Goal: Task Accomplishment & Management: Complete application form

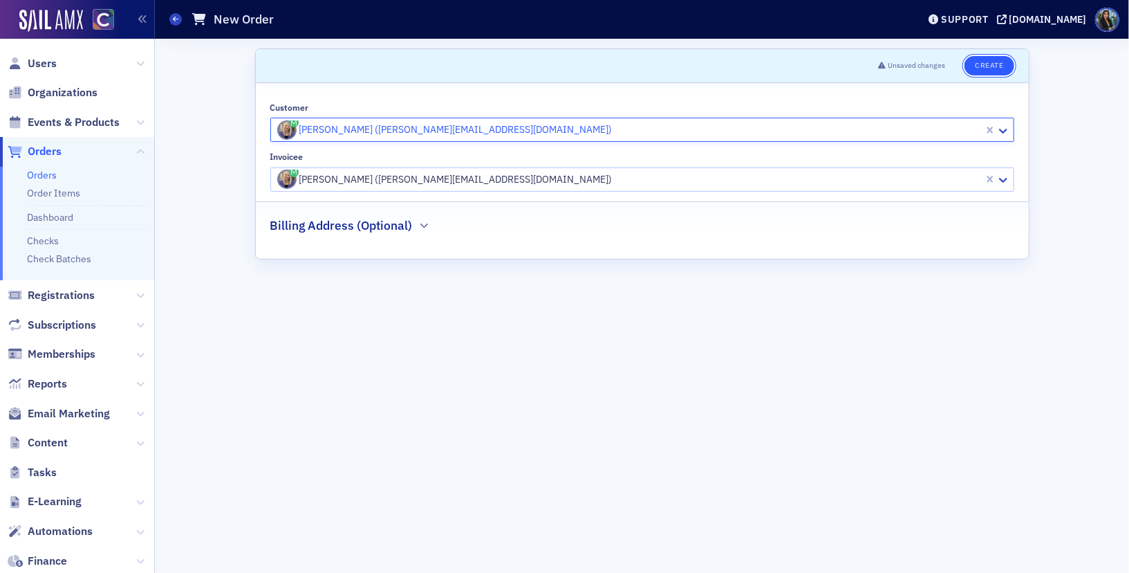
click at [996, 66] on button "Create" at bounding box center [989, 65] width 49 height 19
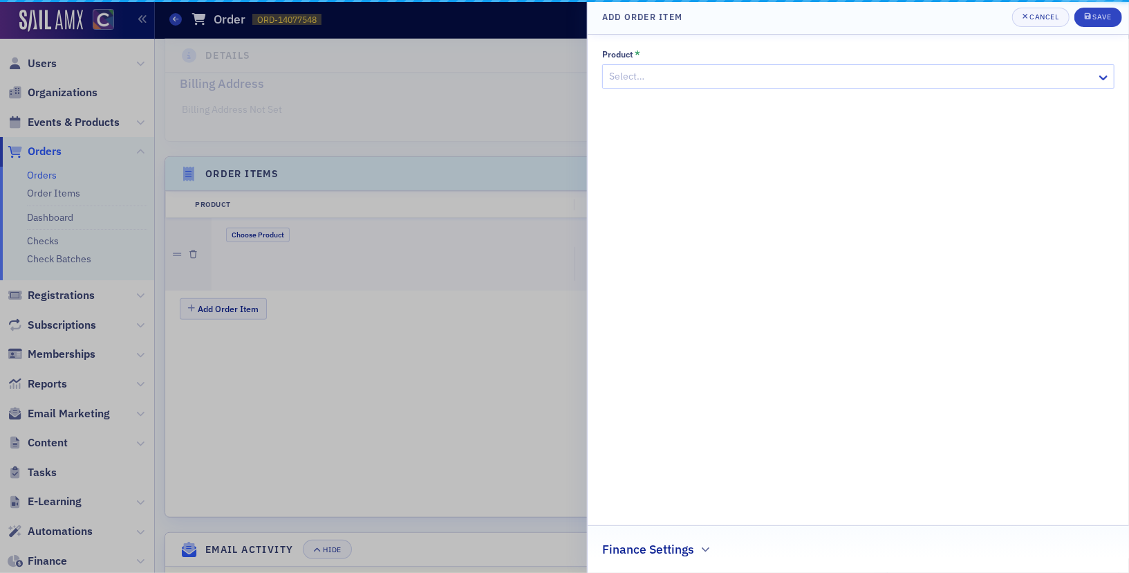
scroll to position [346, 0]
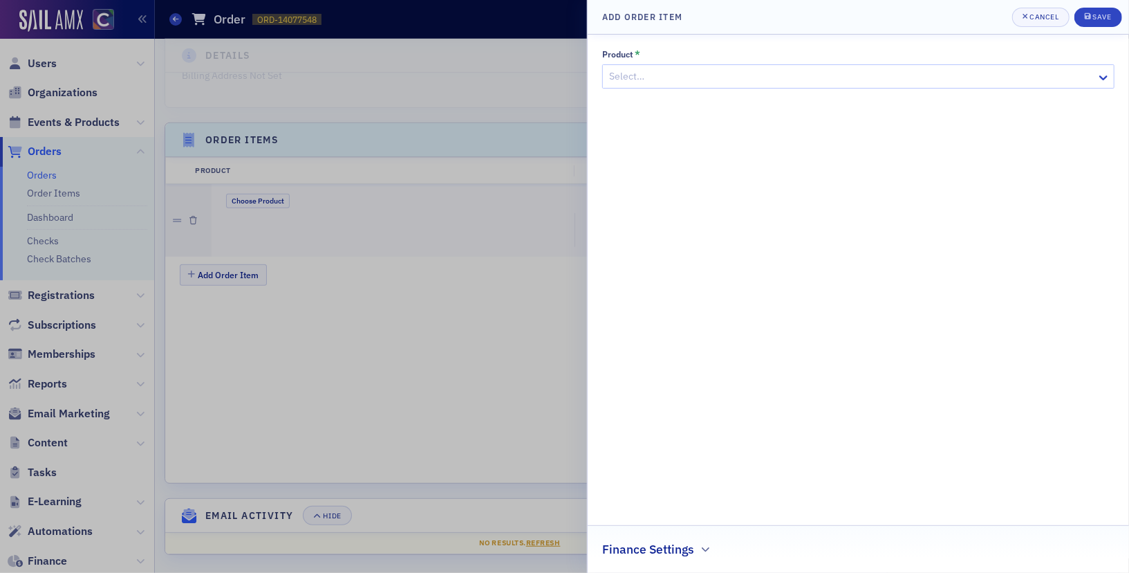
click at [647, 77] on div at bounding box center [852, 76] width 488 height 17
type input "mi"
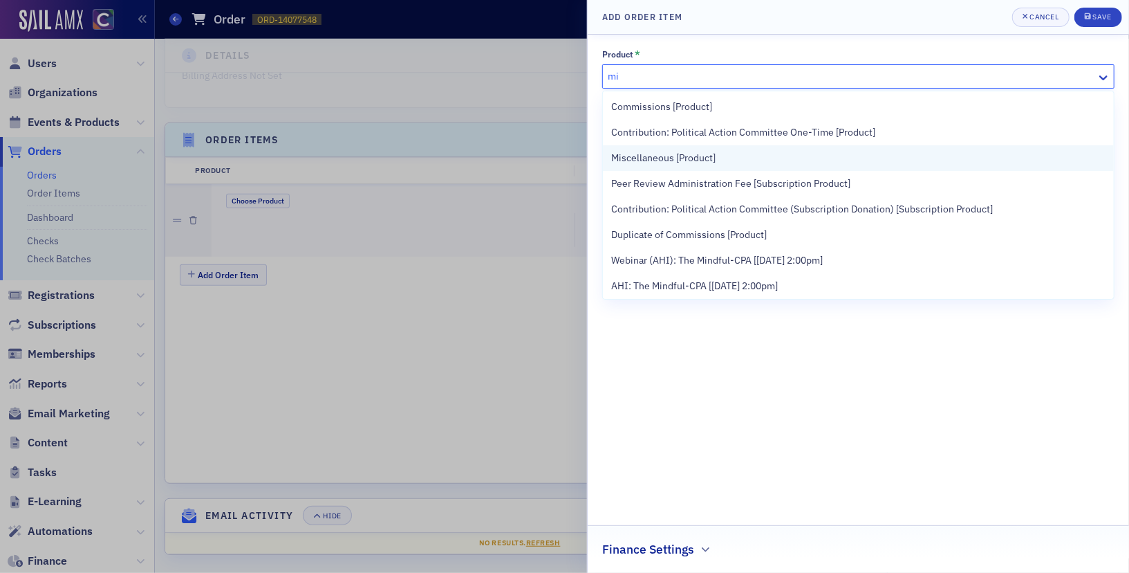
click at [641, 160] on span "Miscellaneous [Product]" at bounding box center [663, 158] width 104 height 15
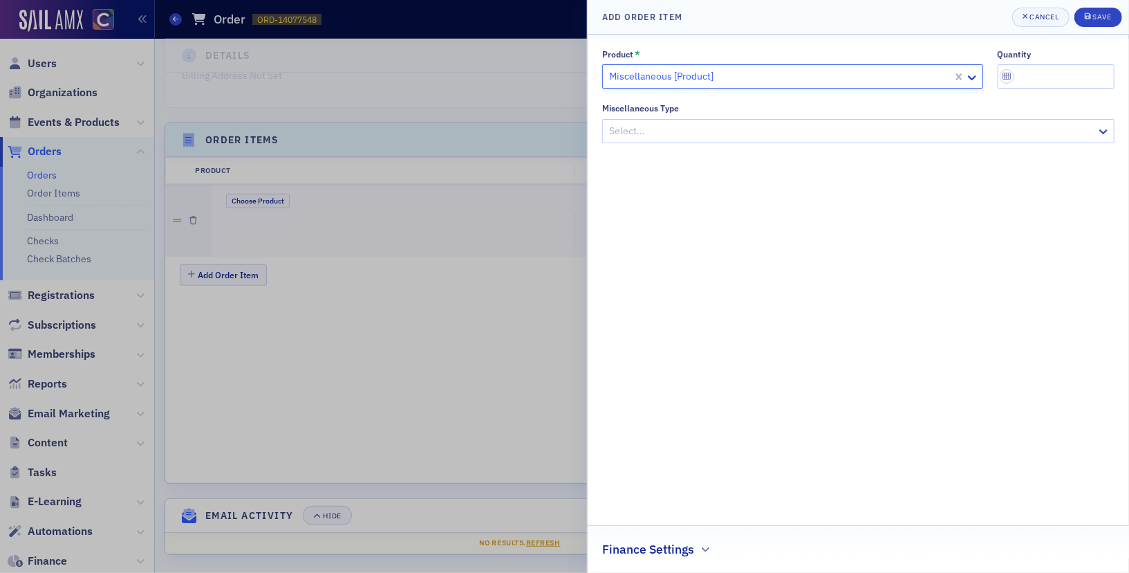
click at [647, 130] on div at bounding box center [852, 130] width 488 height 17
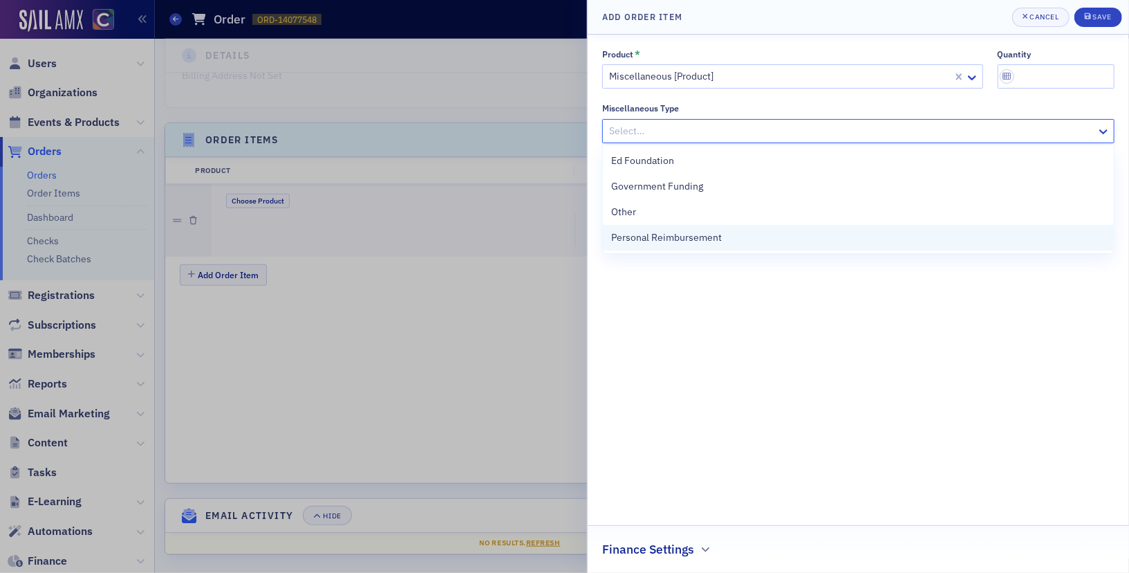
click at [637, 235] on span "Personal Reimbursement" at bounding box center [666, 237] width 111 height 15
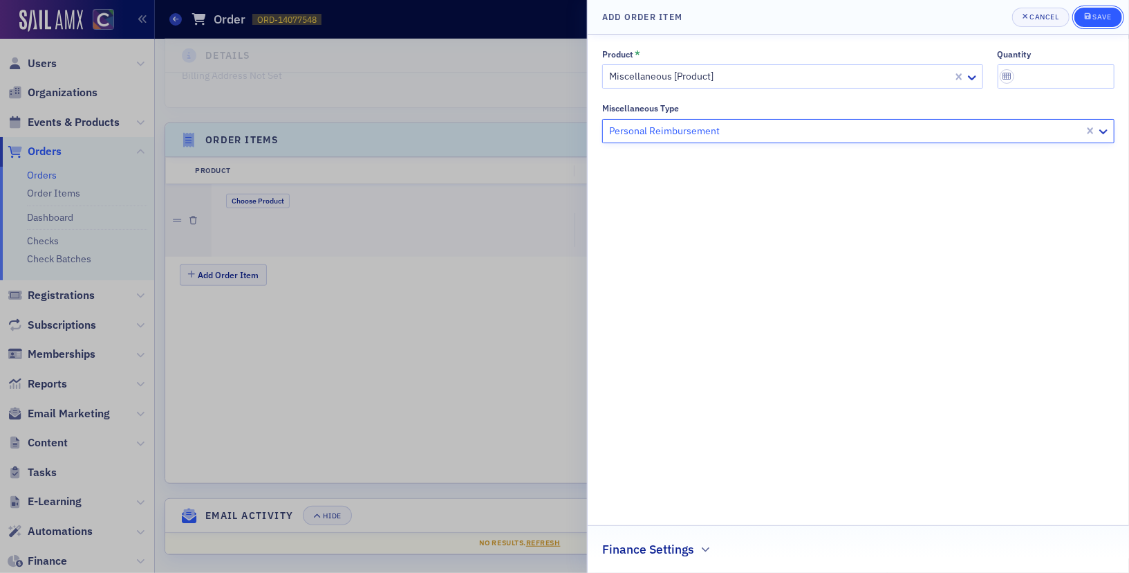
click at [1102, 24] on button "Save" at bounding box center [1099, 17] width 48 height 19
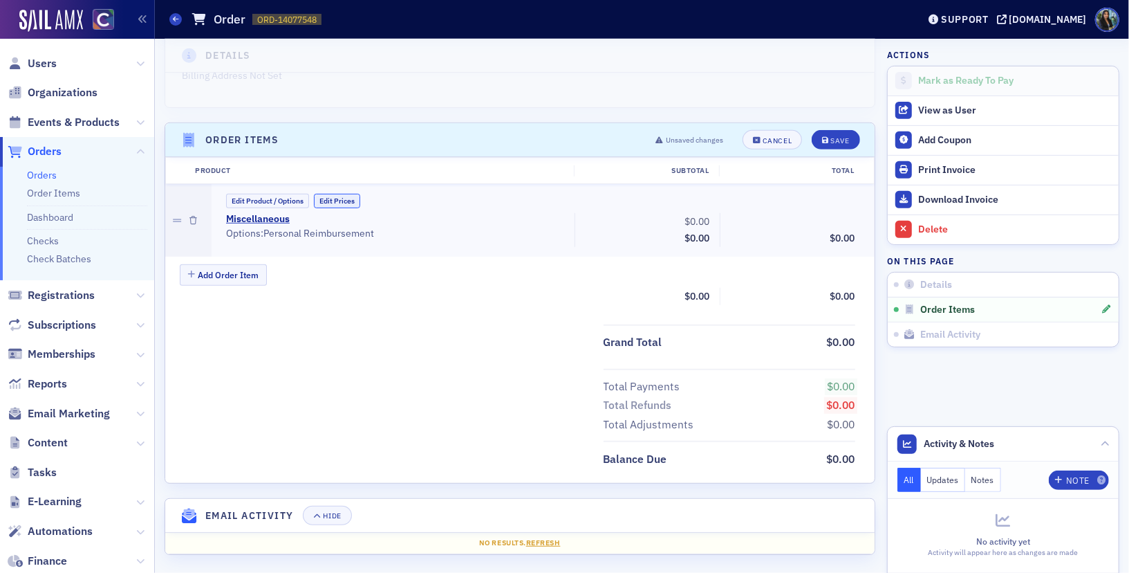
click at [335, 196] on button "Edit Prices" at bounding box center [337, 201] width 46 height 15
click at [687, 218] on input "0.00" at bounding box center [682, 221] width 68 height 19
paste input "2,803.43"
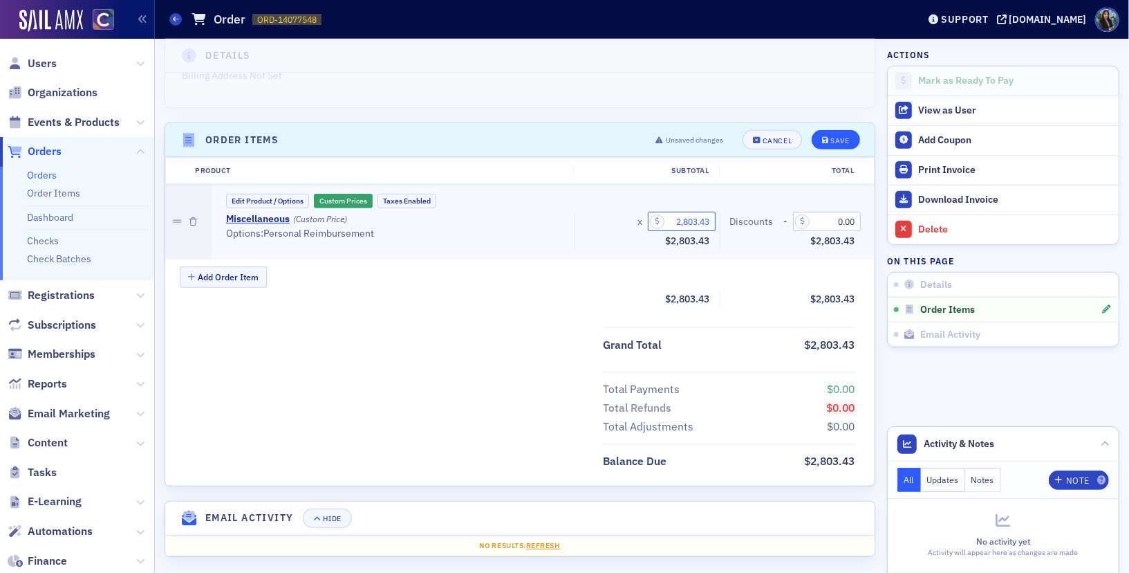
type input "2,803.43"
click at [828, 131] on button "Save" at bounding box center [836, 139] width 48 height 19
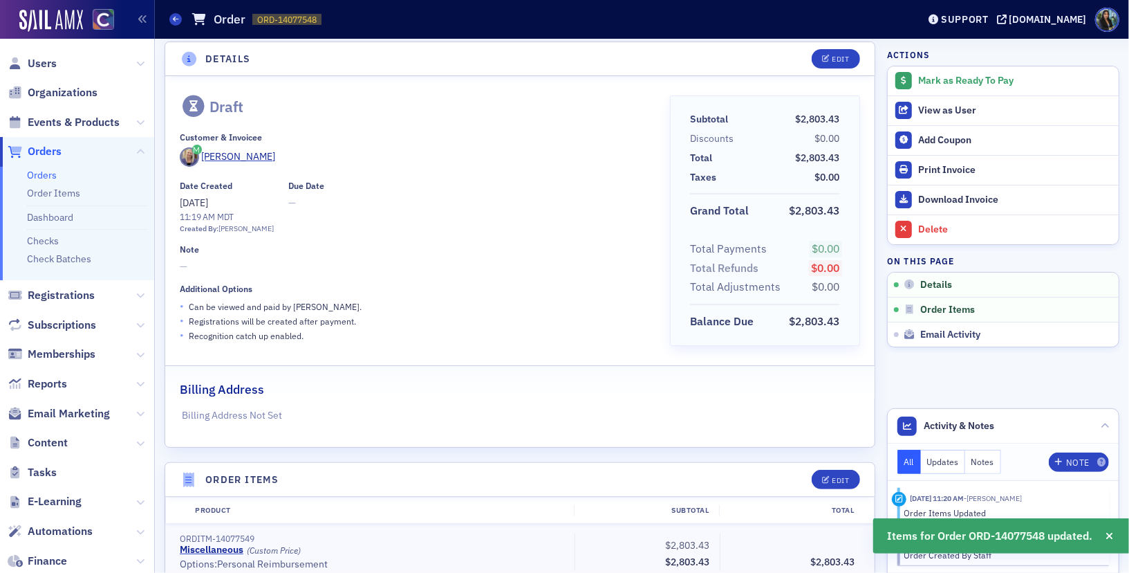
scroll to position [0, 0]
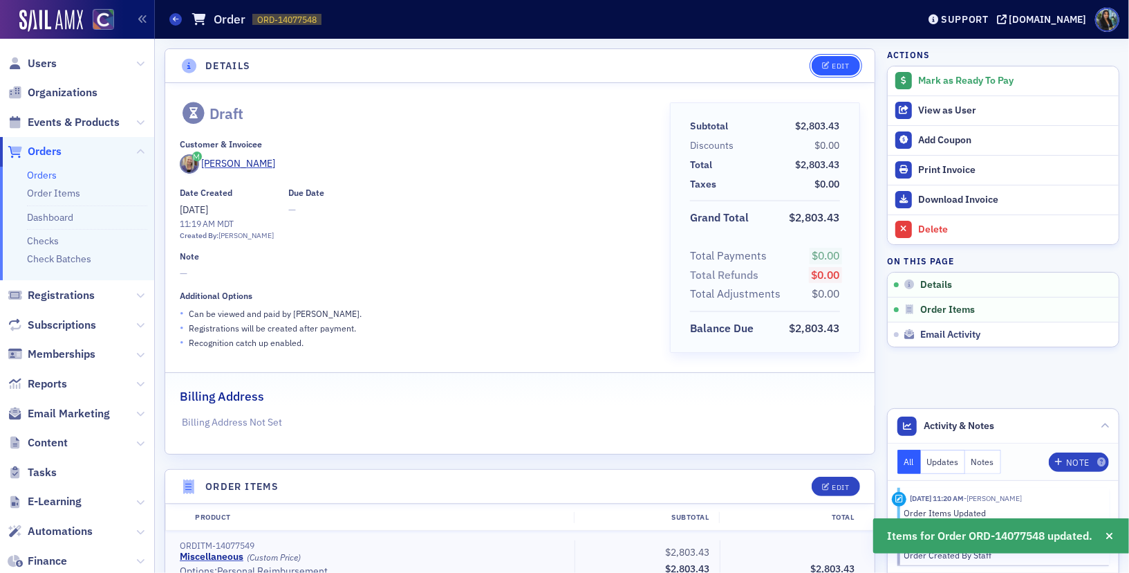
click at [833, 66] on div "Edit" at bounding box center [840, 66] width 17 height 8
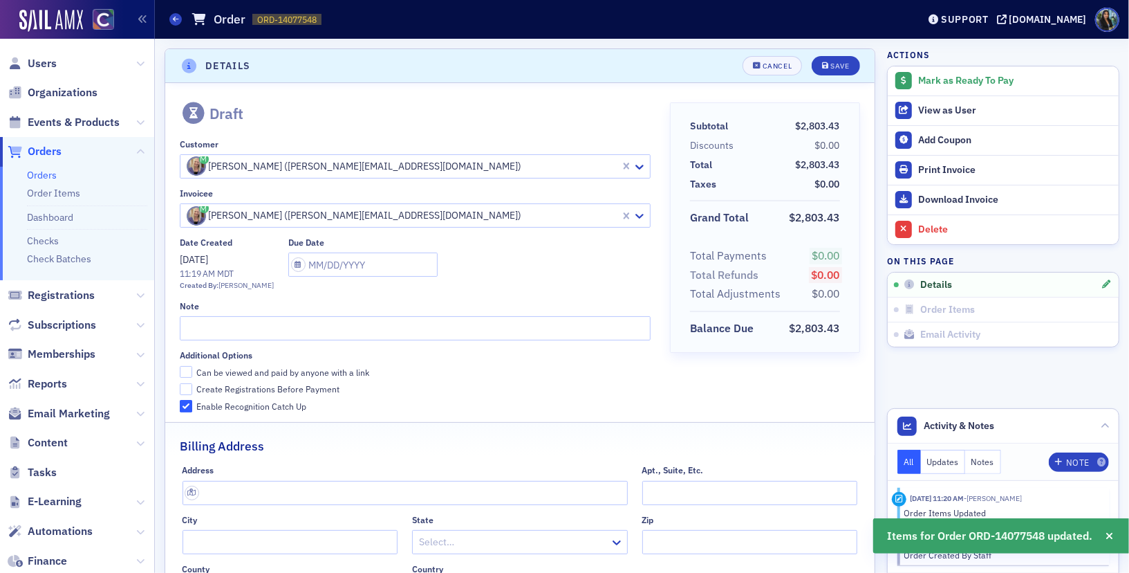
scroll to position [2, 0]
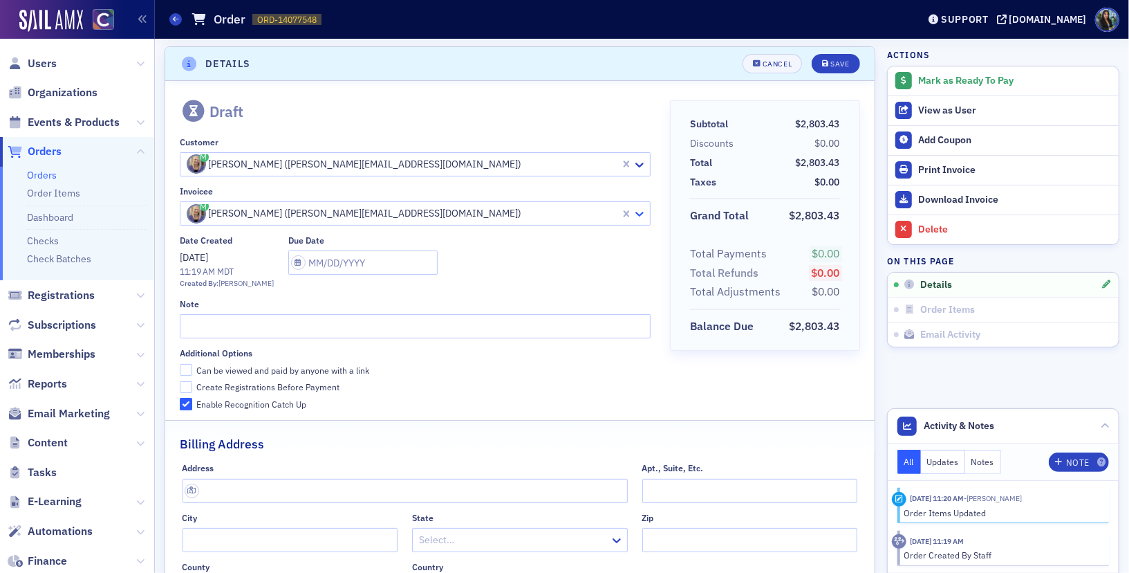
click at [639, 216] on icon at bounding box center [640, 214] width 14 height 14
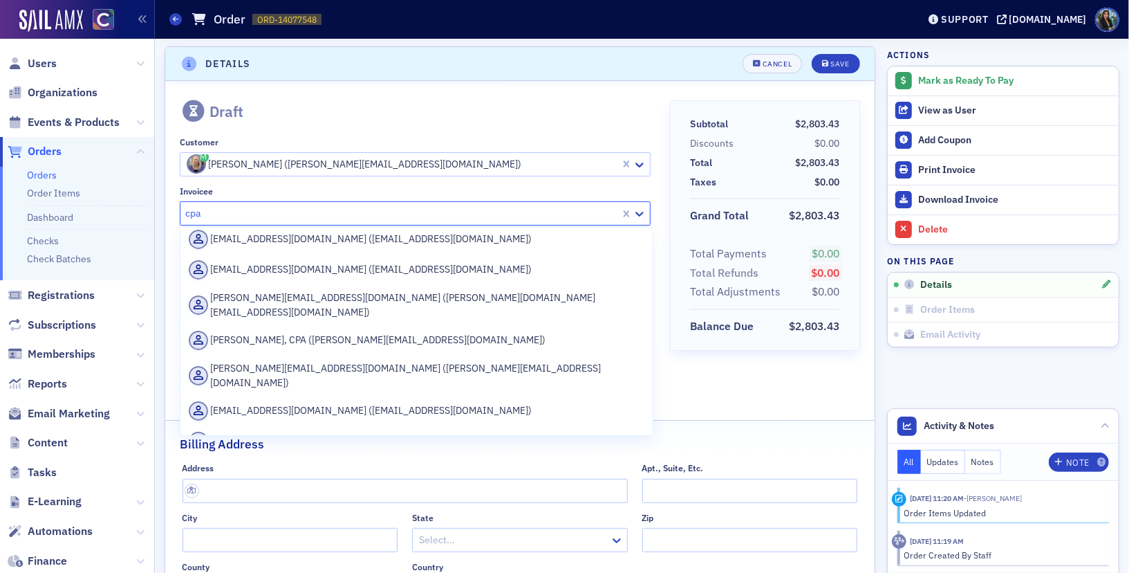
scroll to position [398, 0]
type input "cpa"
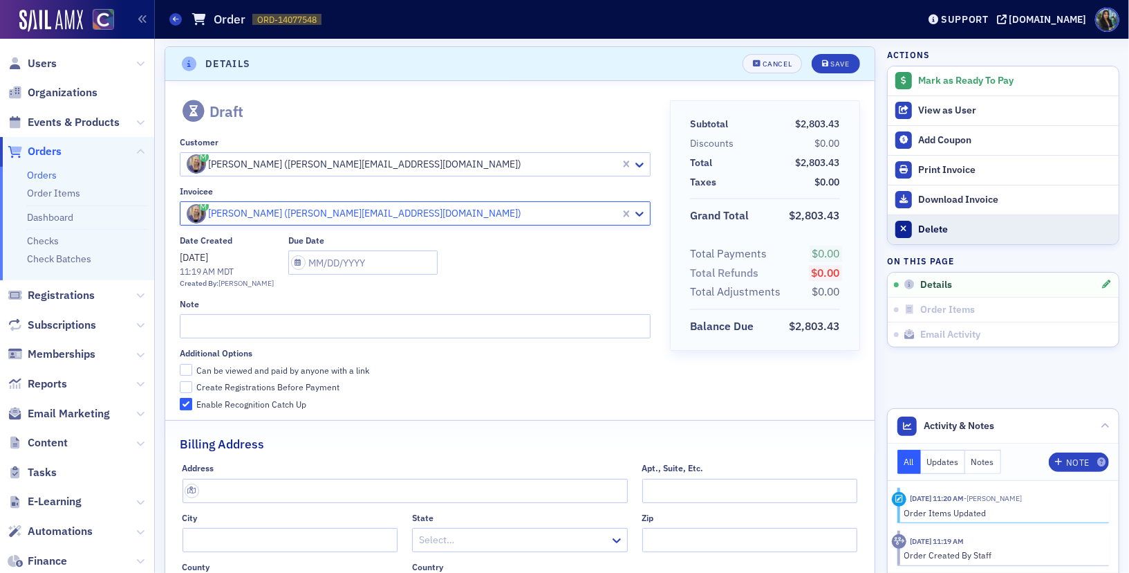
click at [922, 236] on button "Delete" at bounding box center [1003, 229] width 231 height 30
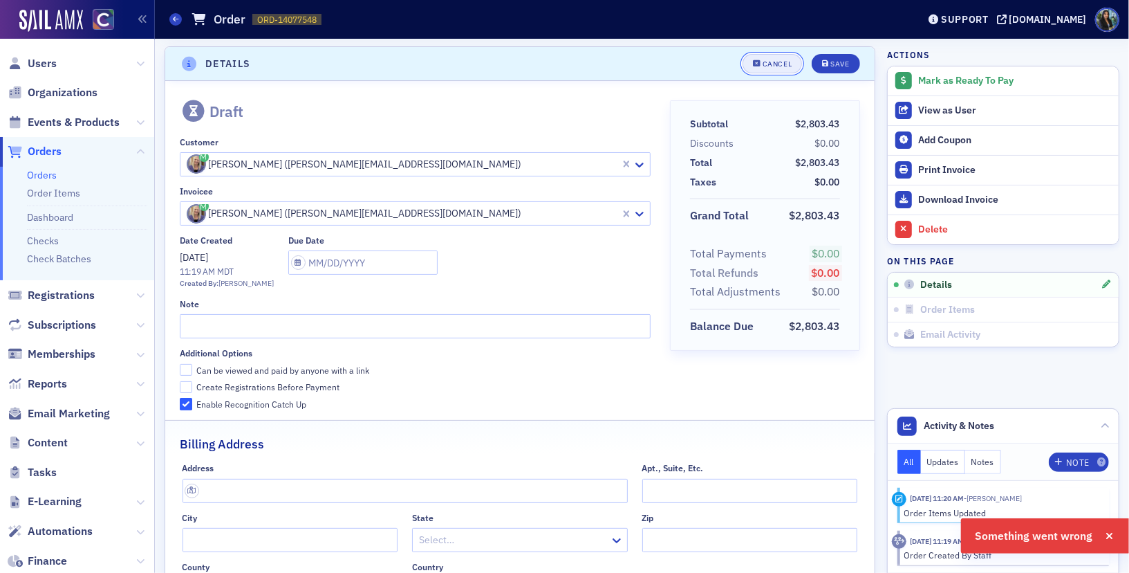
click at [764, 71] on button "Cancel" at bounding box center [772, 63] width 59 height 19
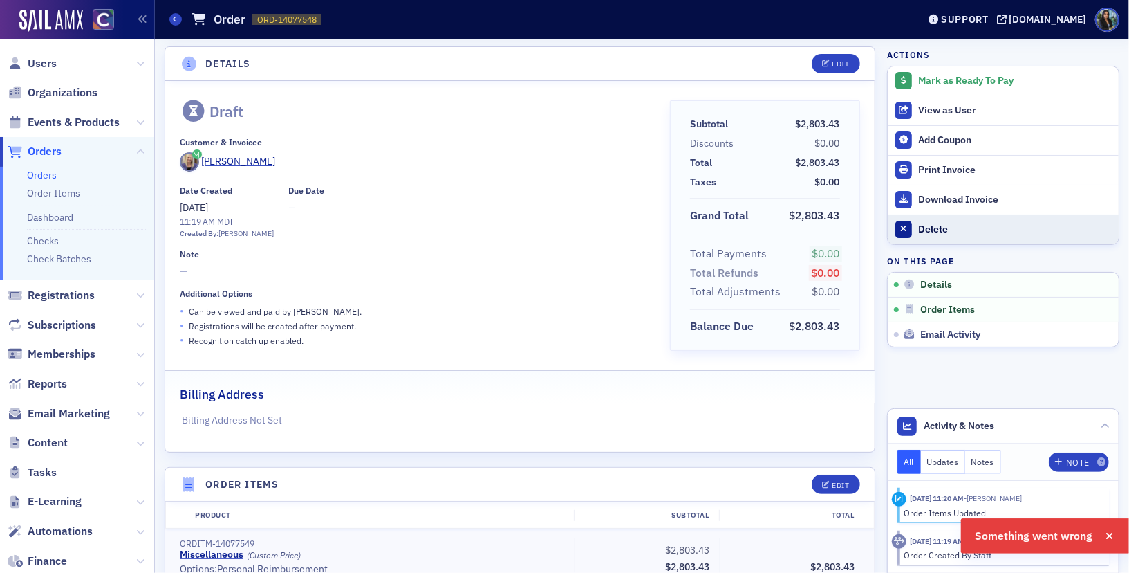
click at [920, 223] on div "Delete" at bounding box center [1015, 229] width 194 height 12
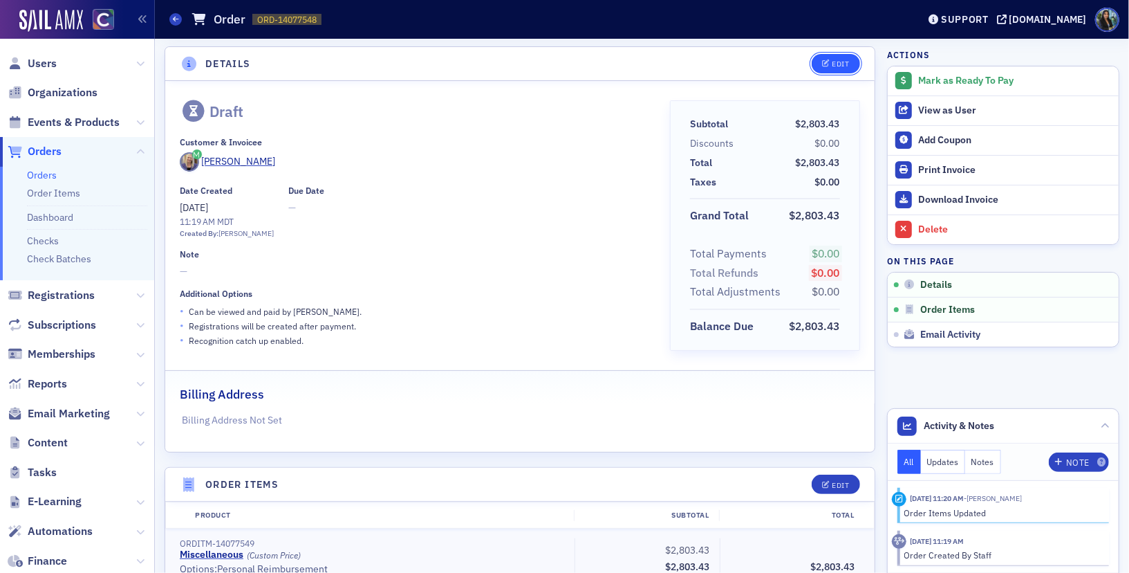
click at [825, 63] on icon "button" at bounding box center [826, 64] width 8 height 8
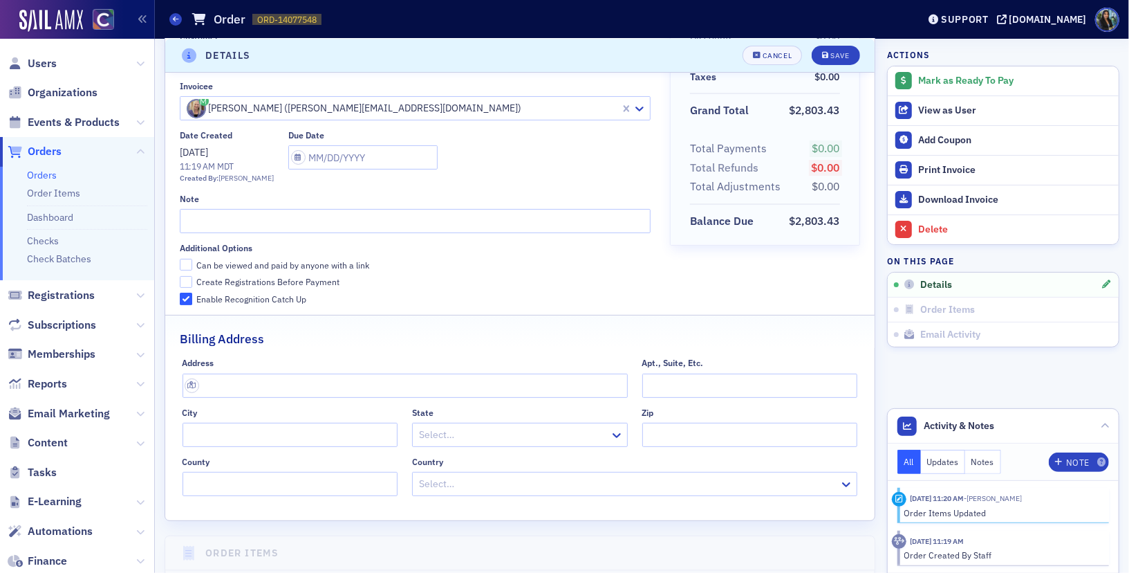
scroll to position [0, 0]
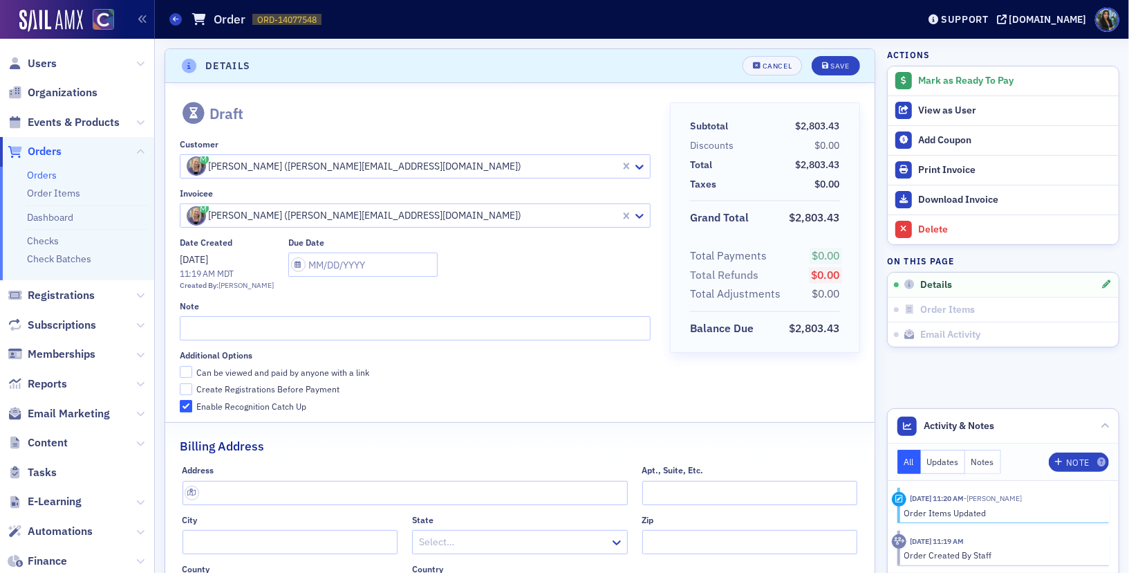
click at [273, 216] on div at bounding box center [402, 215] width 434 height 17
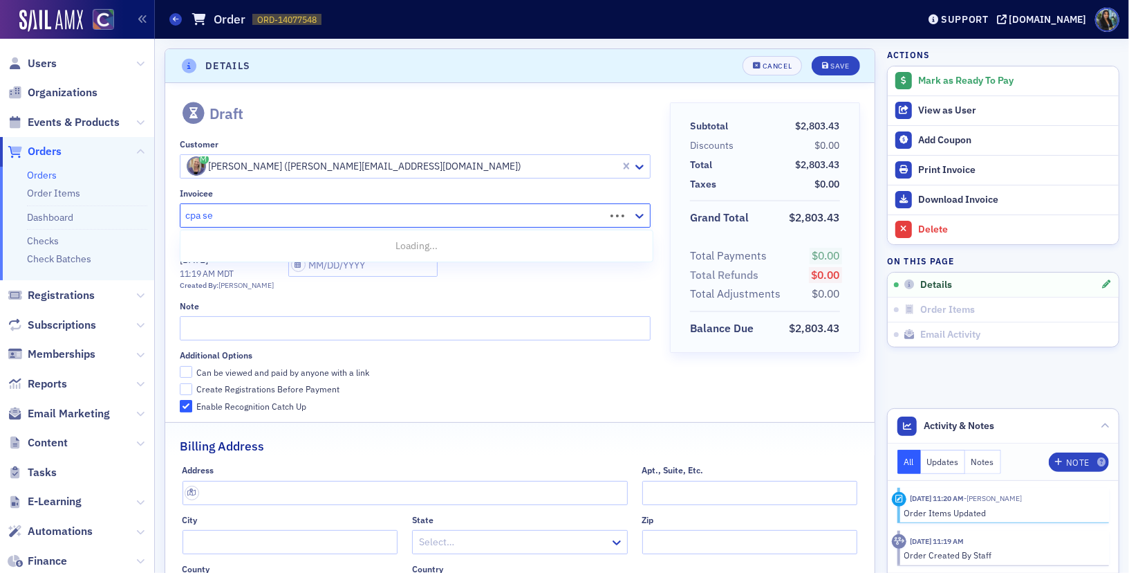
type input "cpa sea"
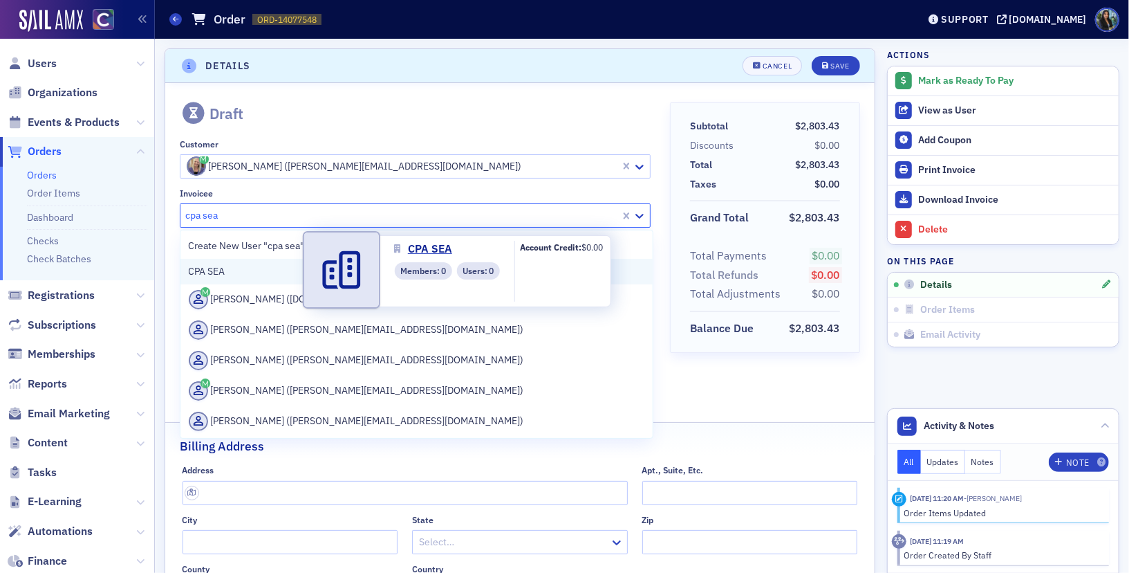
click at [265, 270] on span "CPA SEA" at bounding box center [252, 271] width 126 height 15
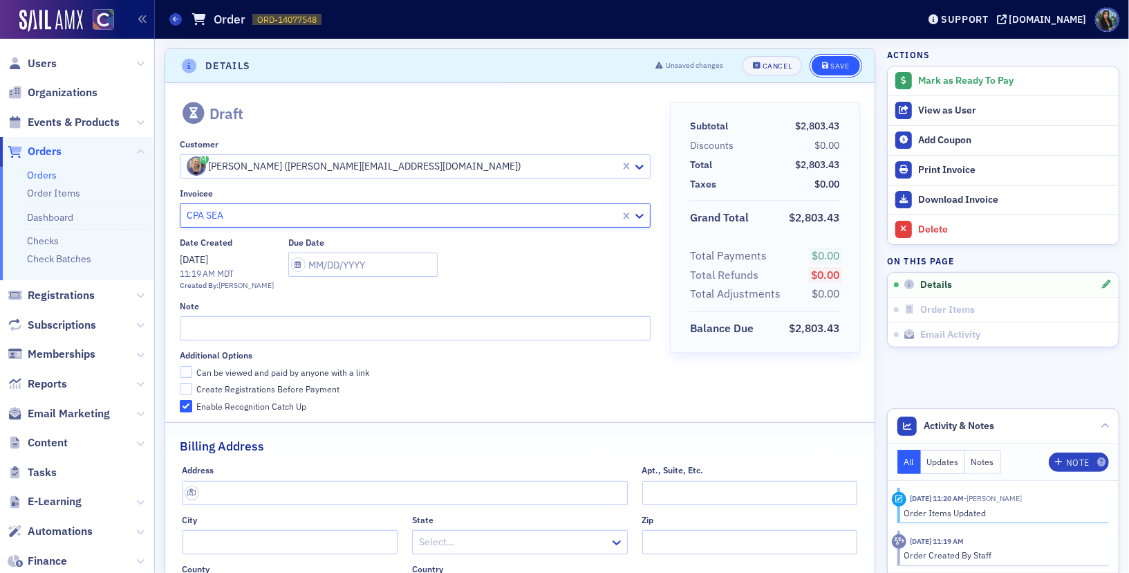
click at [825, 69] on button "Save" at bounding box center [836, 65] width 48 height 19
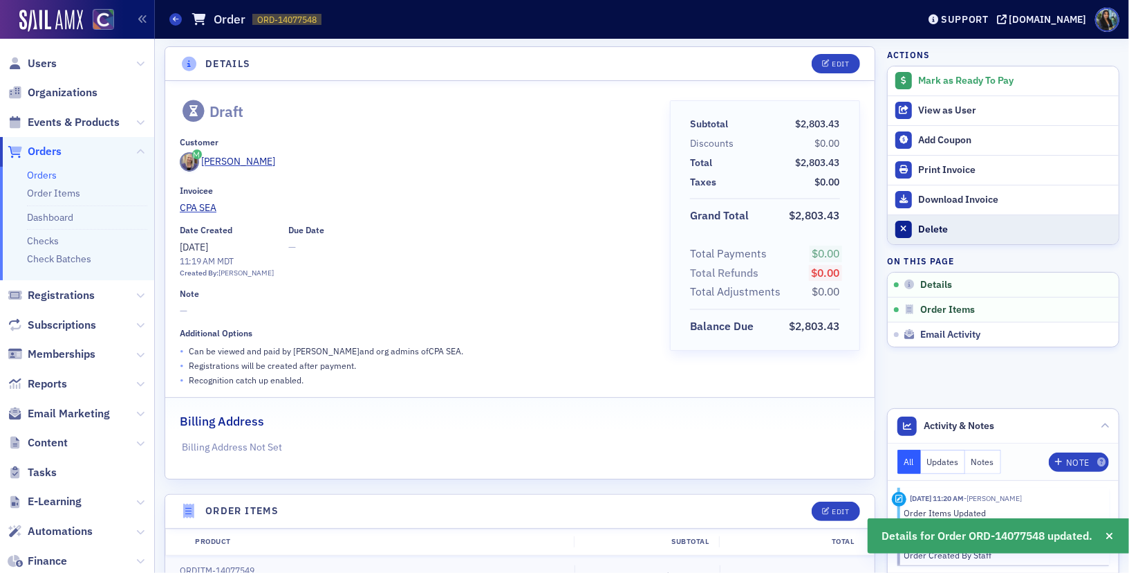
click at [923, 230] on div "Delete" at bounding box center [1015, 229] width 194 height 12
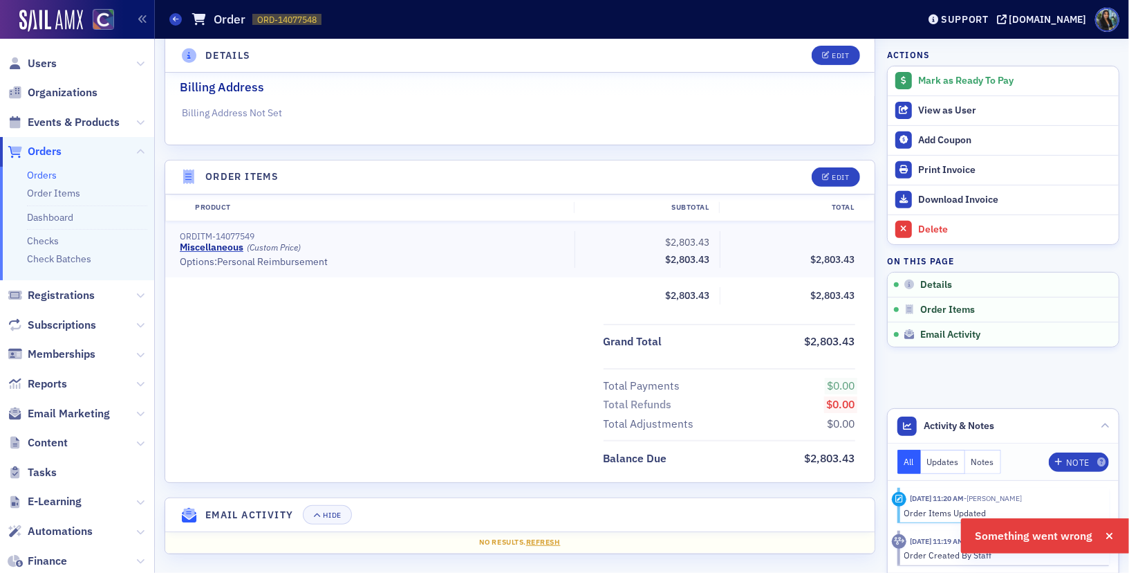
scroll to position [0, 0]
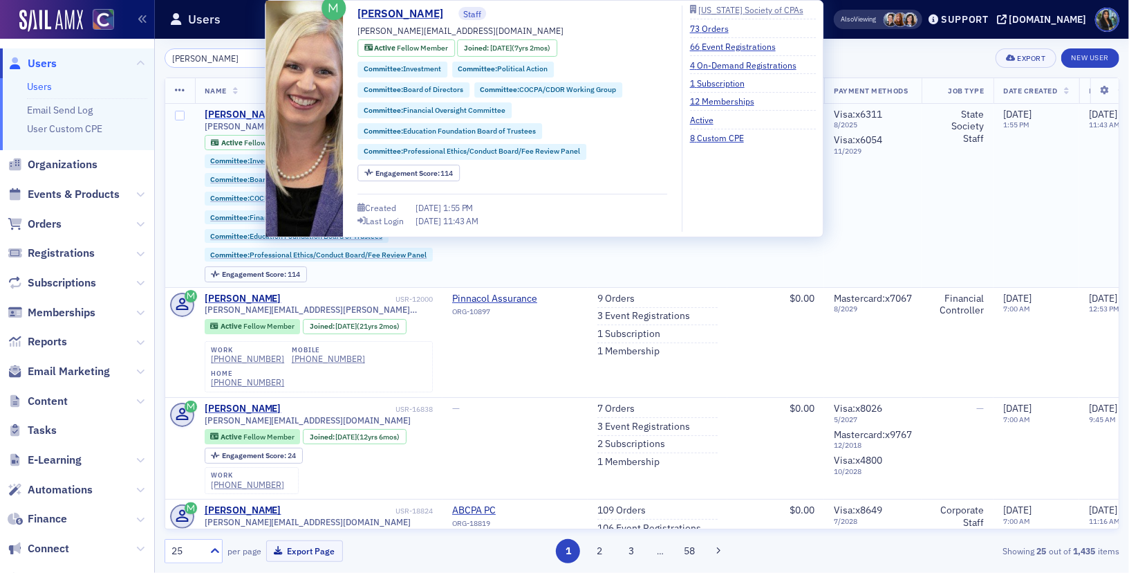
type input "alicia ge"
click at [234, 112] on div "[PERSON_NAME]" at bounding box center [243, 115] width 77 height 12
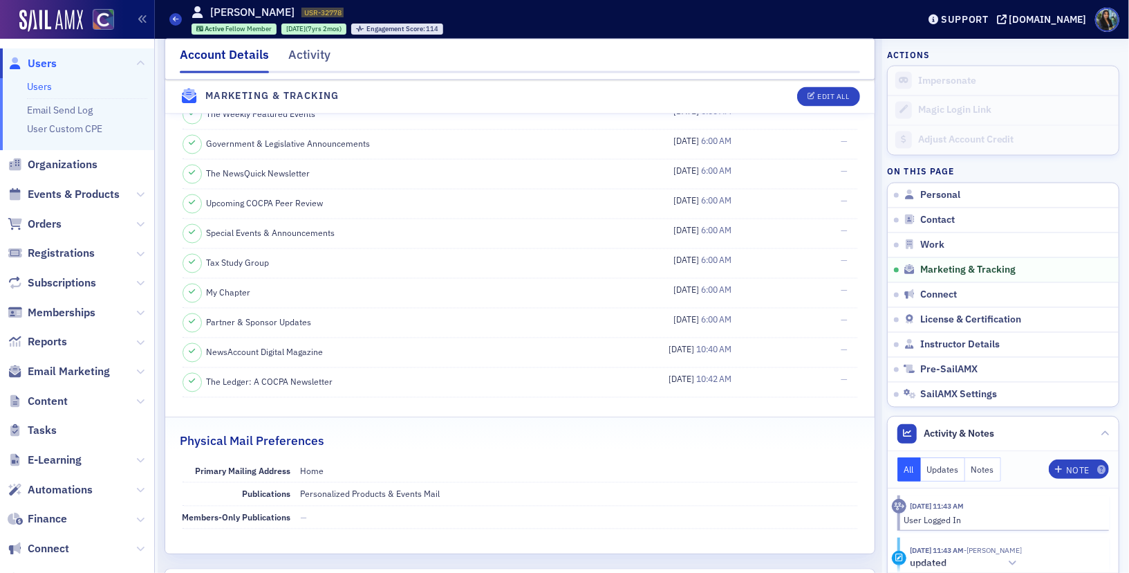
scroll to position [1670, 0]
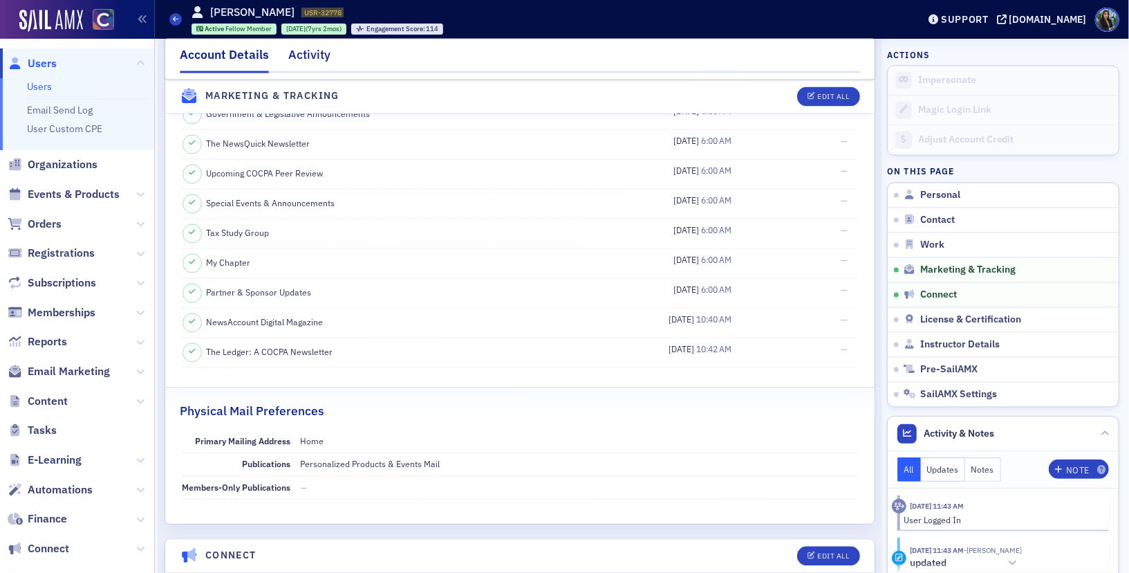
click at [302, 62] on div "Activity" at bounding box center [309, 59] width 42 height 26
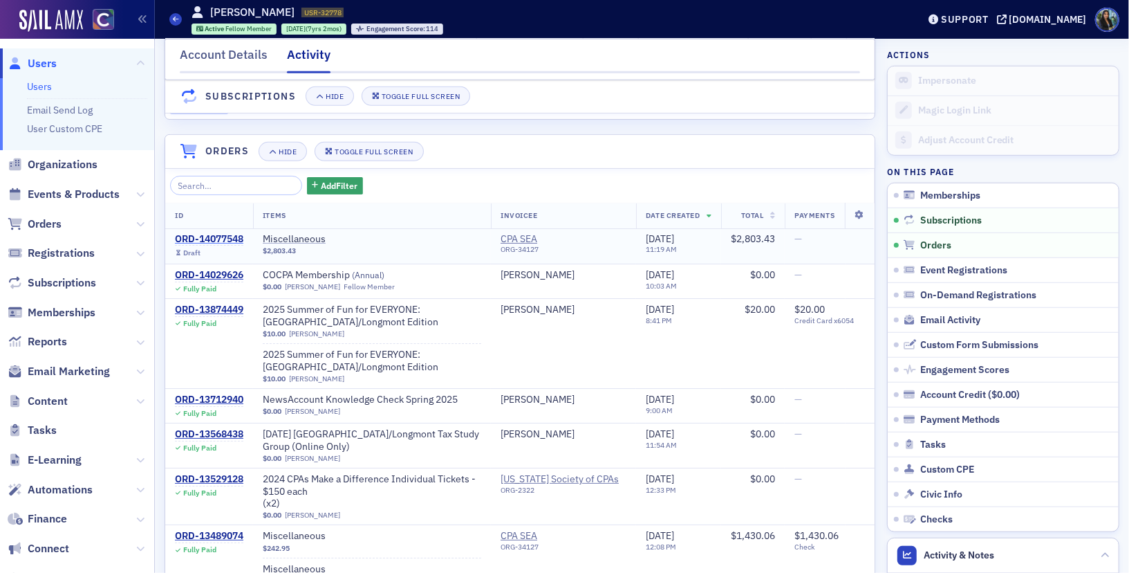
click at [234, 238] on div "ORD-14077548" at bounding box center [209, 239] width 68 height 12
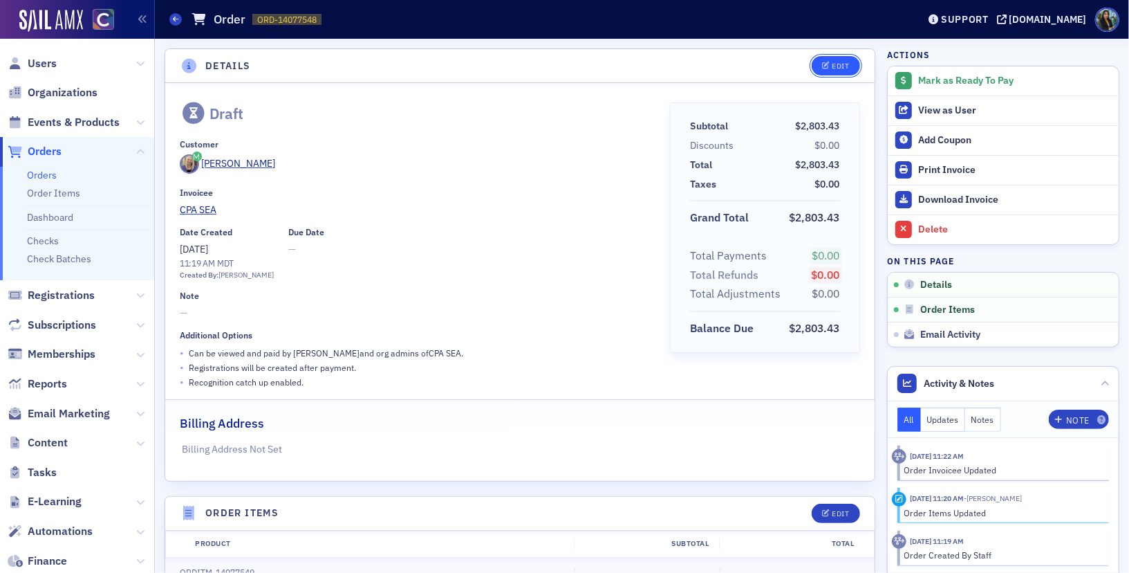
click at [834, 62] on div "Edit" at bounding box center [840, 66] width 17 height 8
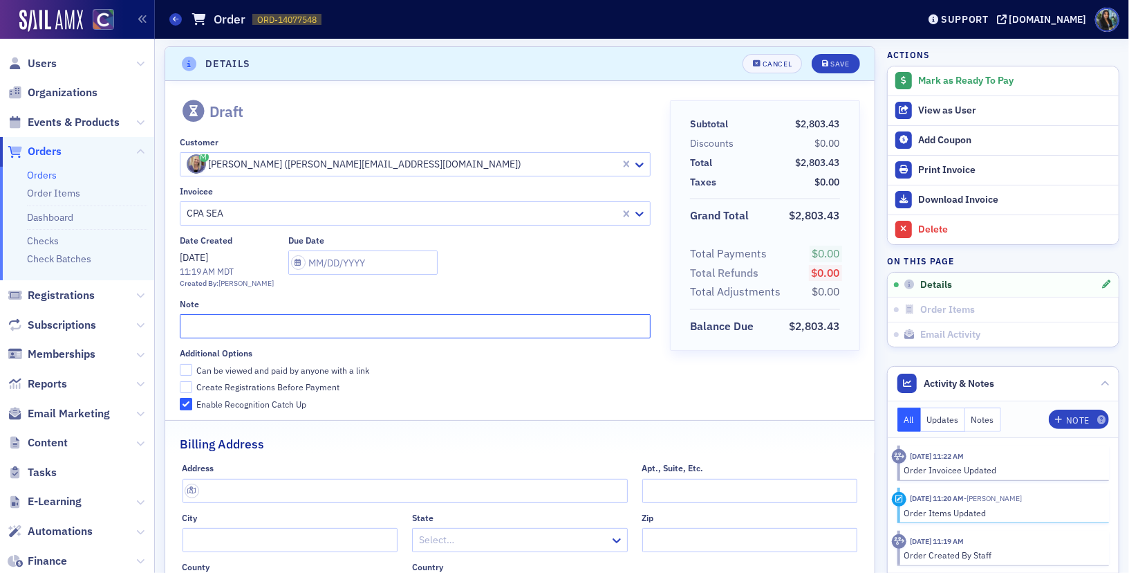
click at [197, 326] on input "text" at bounding box center [415, 326] width 471 height 24
type input "CPASEA annual board retreat 2025"
click at [834, 64] on div "Save" at bounding box center [840, 64] width 19 height 8
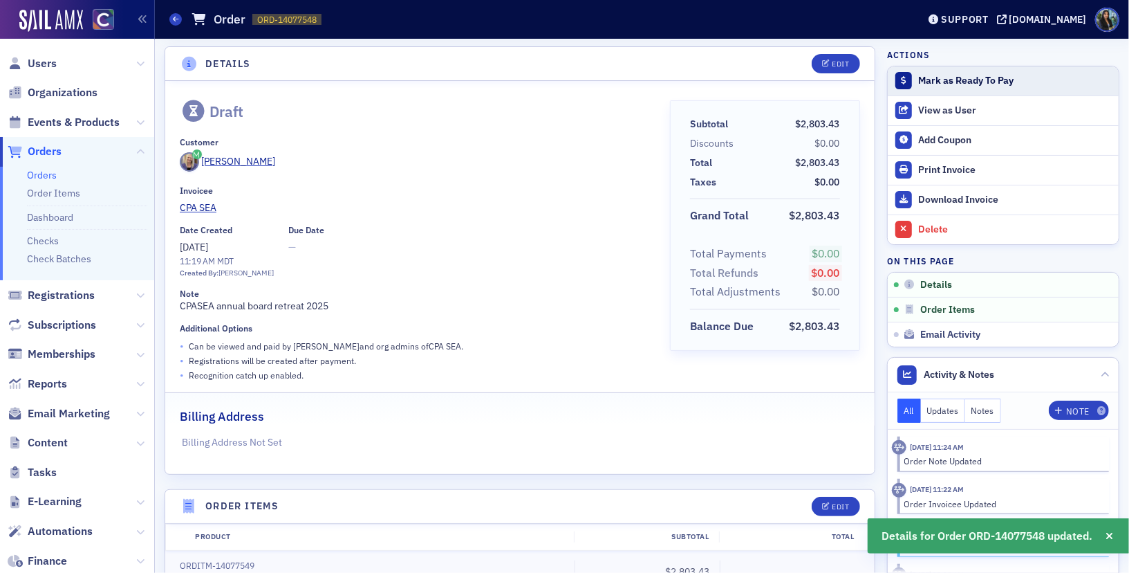
click at [941, 84] on div "Mark as Ready To Pay" at bounding box center [1015, 81] width 194 height 12
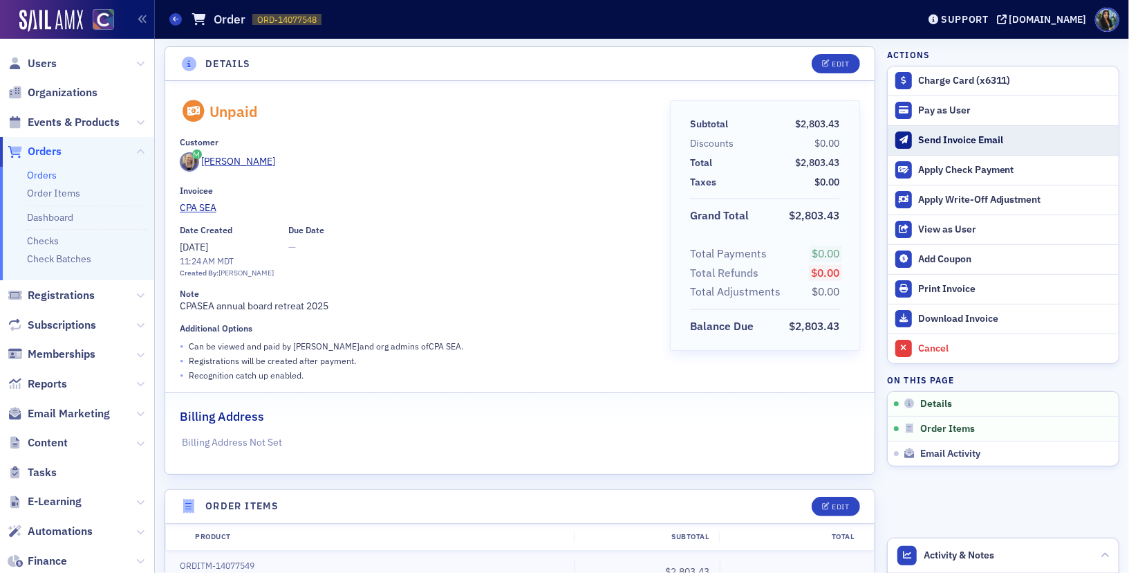
click at [945, 139] on div "Send Invoice Email" at bounding box center [1015, 140] width 194 height 12
drag, startPoint x: 320, startPoint y: 18, endPoint x: 257, endPoint y: 19, distance: 62.9
click at [257, 19] on span "ORD-14077548 14077548" at bounding box center [286, 20] width 69 height 12
copy span "ORD-14077548"
click at [44, 175] on link "Orders" at bounding box center [42, 175] width 30 height 12
